Goal: Task Accomplishment & Management: Manage account settings

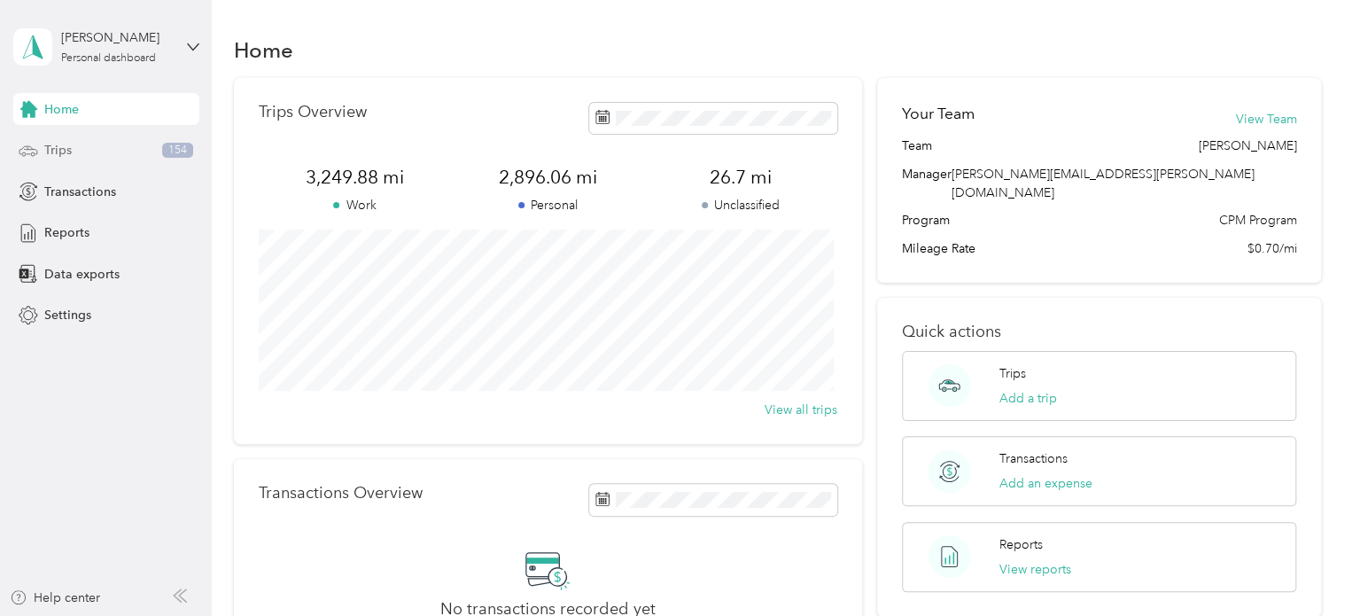
click at [50, 158] on span "Trips" at bounding box center [57, 150] width 27 height 19
